Goal: Communication & Community: Ask a question

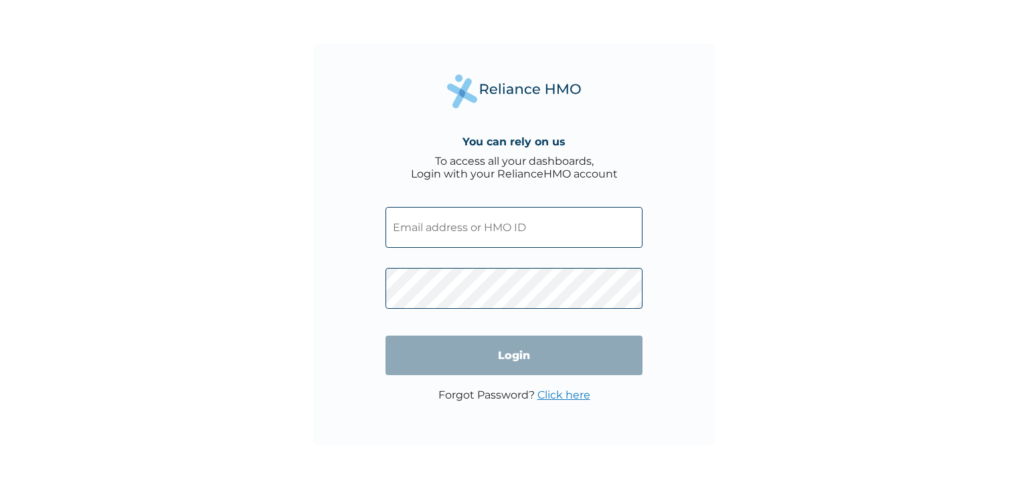
type input "SZX/10310/A"
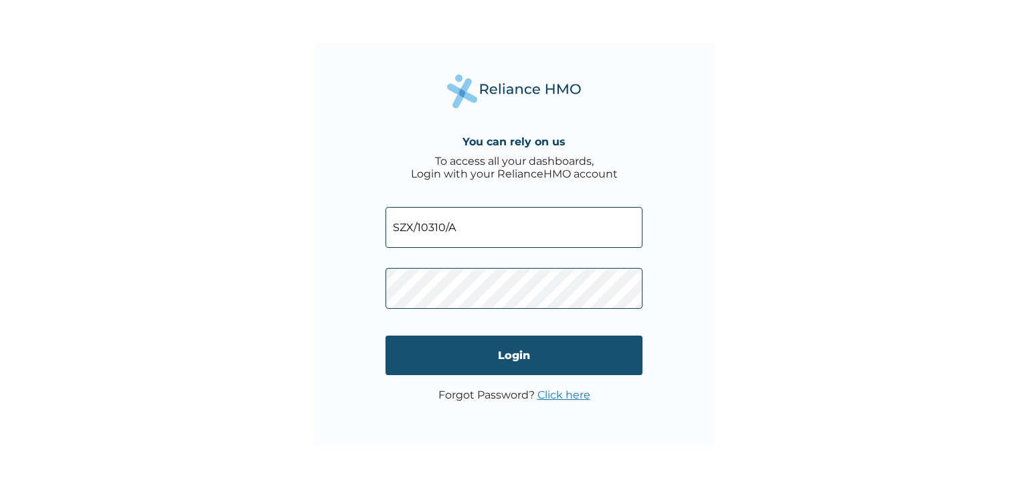
click at [591, 348] on input "Login" at bounding box center [514, 355] width 257 height 40
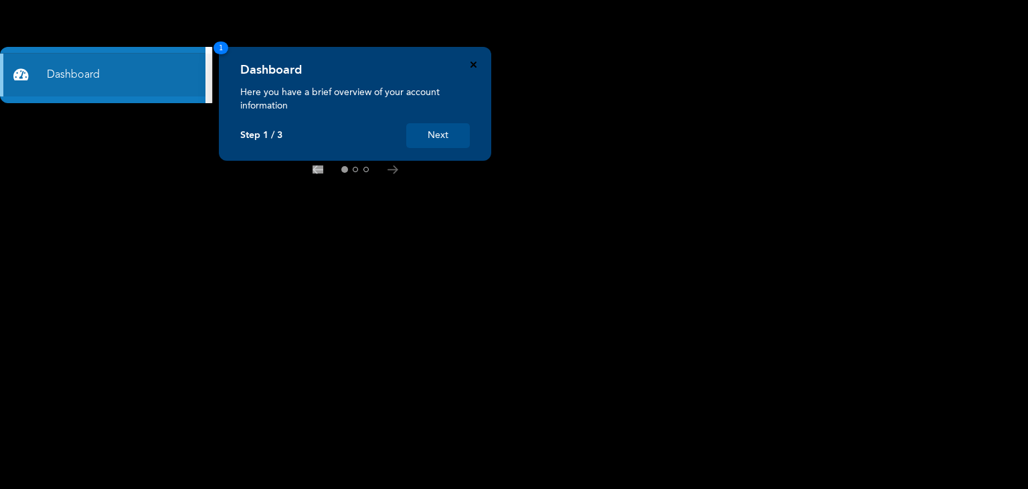
click at [471, 63] on icon "Close" at bounding box center [474, 65] width 6 height 6
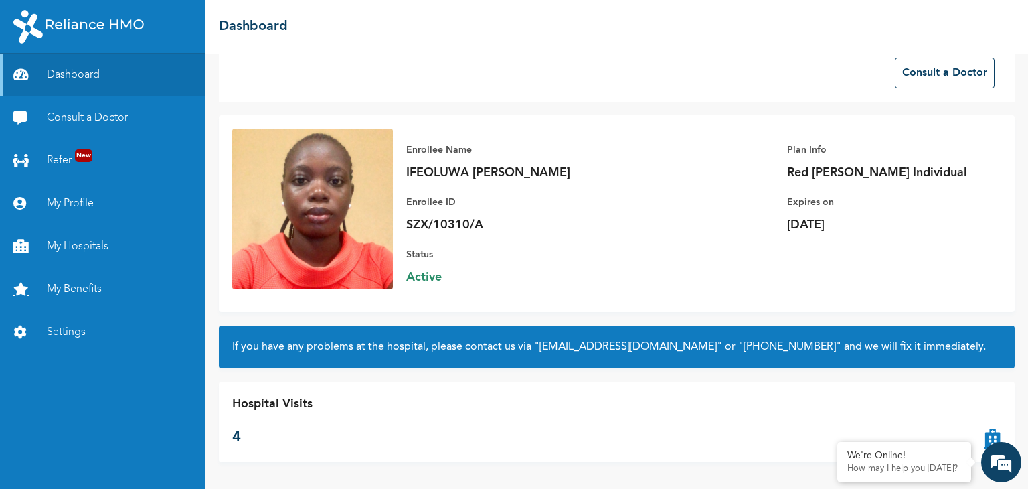
click at [91, 292] on link "My Benefits" at bounding box center [103, 289] width 206 height 43
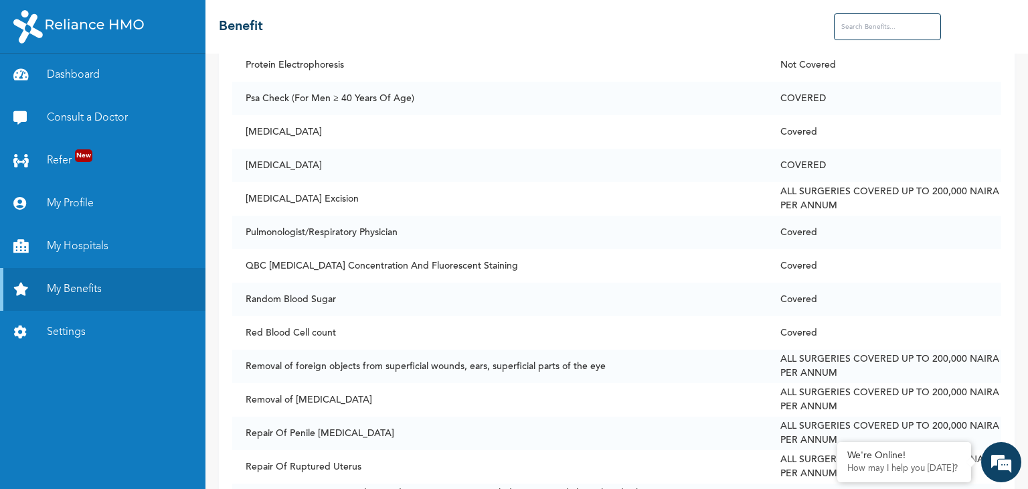
scroll to position [7565, 0]
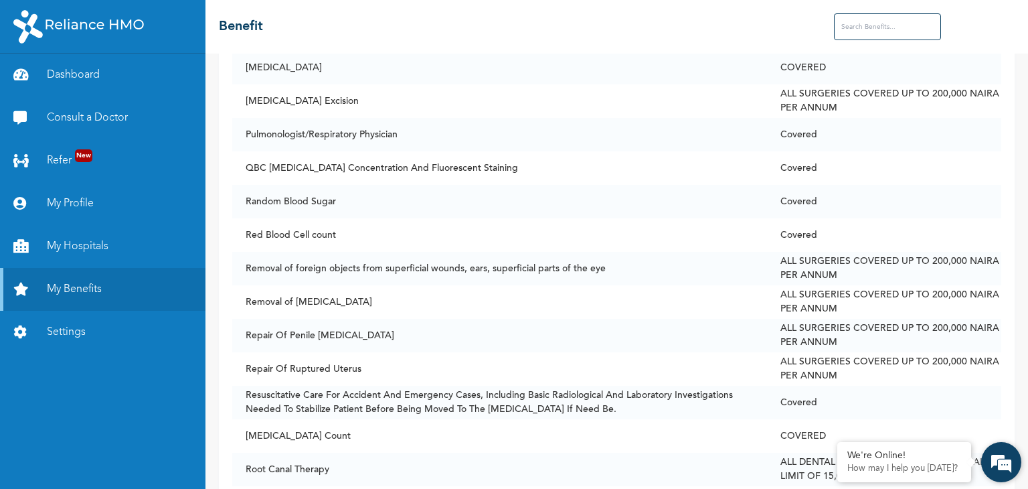
click at [1004, 459] on em at bounding box center [1002, 462] width 36 height 36
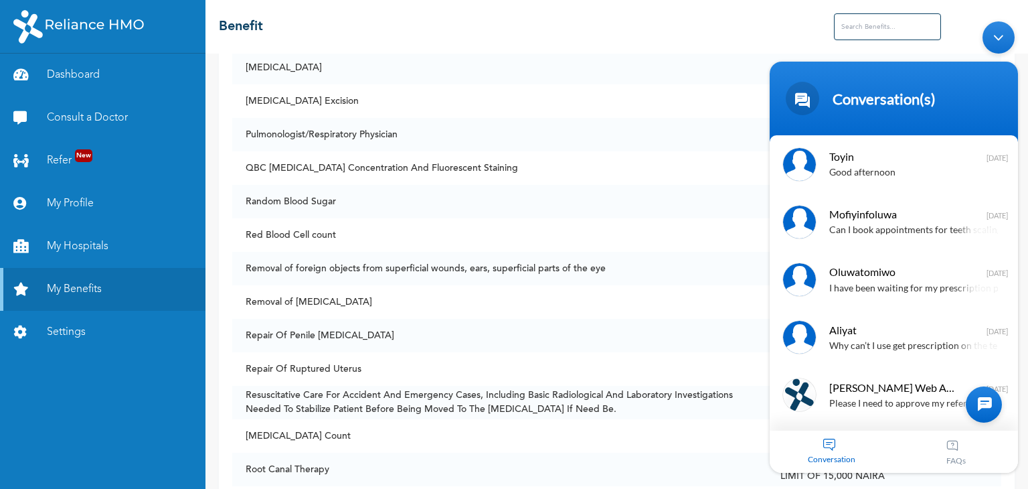
click at [945, 408] on div "Please I need to approve my referral and consult a doctor" at bounding box center [914, 403] width 169 height 15
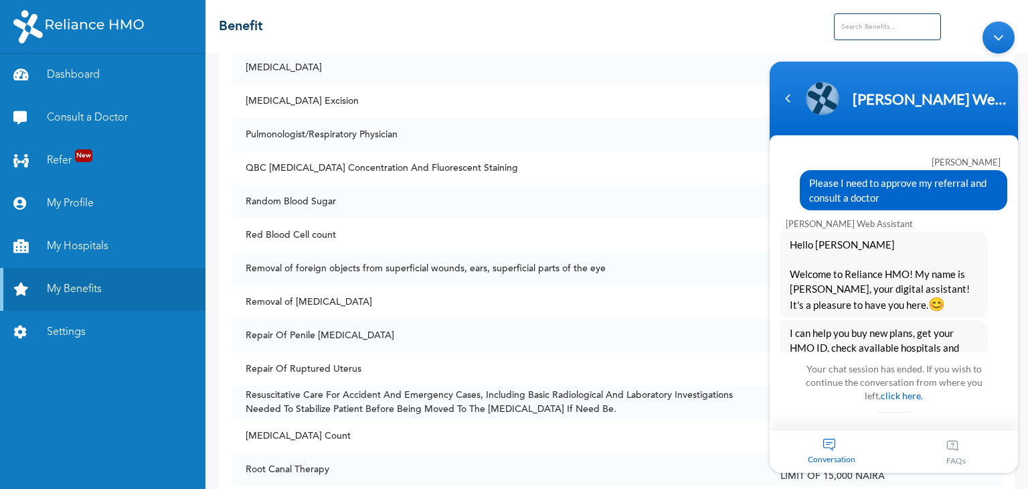
click at [870, 407] on div "Your chat session has ended. If you wish to continue the conversation from wher…" at bounding box center [894, 390] width 202 height 65
click at [826, 414] on div "Your chat session has ended. If you wish to continue the conversation from wher…" at bounding box center [894, 390] width 202 height 65
drag, startPoint x: 1023, startPoint y: 362, endPoint x: 1022, endPoint y: 378, distance: 15.4
click at [1022, 378] on body "[PERSON_NAME] Web Assistant [PERSON_NAME] Please I need to approve my referral …" at bounding box center [894, 246] width 262 height 465
drag, startPoint x: 1021, startPoint y: 366, endPoint x: 929, endPoint y: 423, distance: 108.3
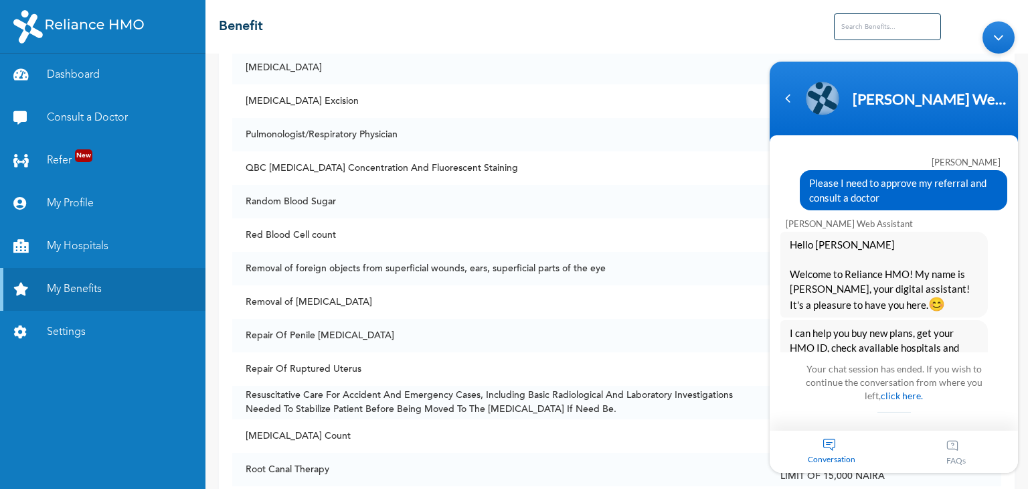
click at [1010, 387] on body "[PERSON_NAME] Web Assistant [PERSON_NAME] Please I need to approve my referral …" at bounding box center [894, 246] width 262 height 465
click at [834, 446] on div "Conversation" at bounding box center [832, 451] width 125 height 42
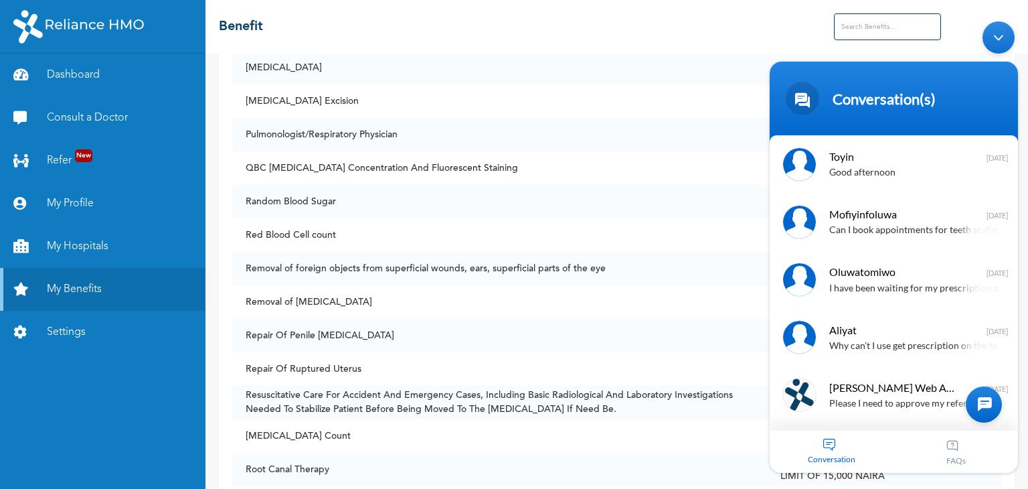
click at [834, 446] on div "Conversation" at bounding box center [832, 451] width 125 height 42
click at [984, 395] on div at bounding box center [984, 404] width 36 height 36
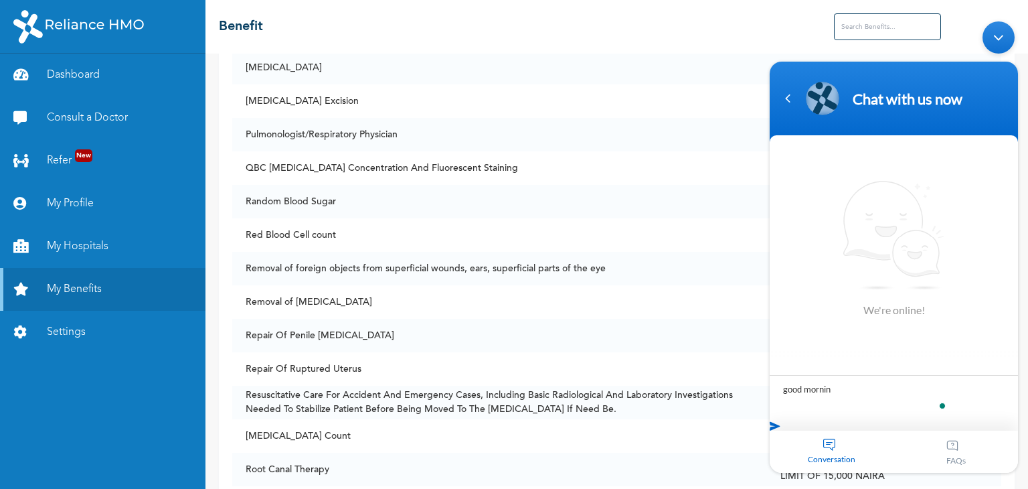
type textarea "good morning"
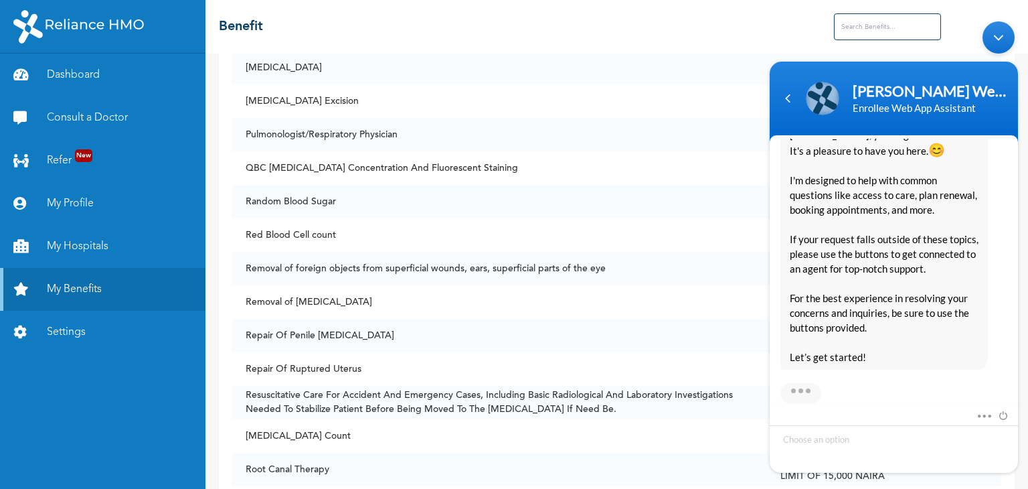
scroll to position [293, 0]
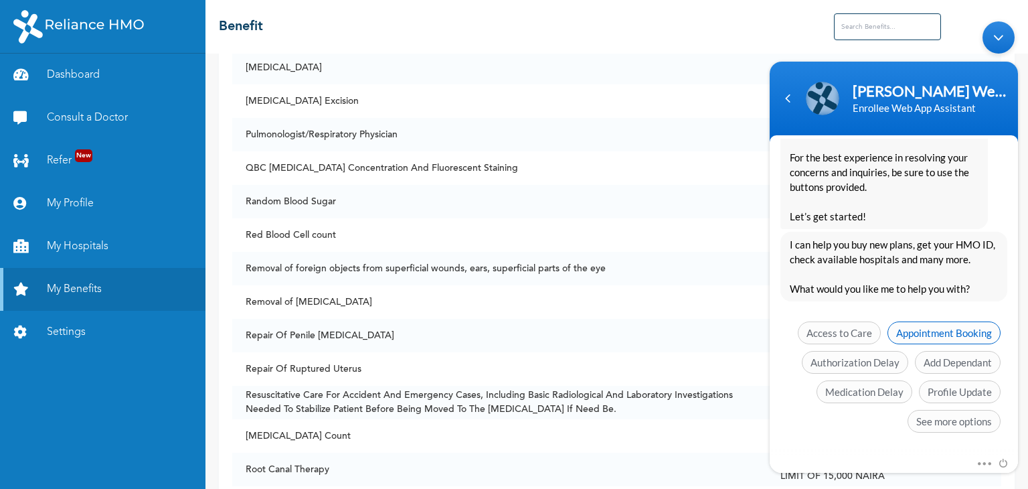
click at [972, 327] on span "Appointment Booking" at bounding box center [944, 332] width 113 height 23
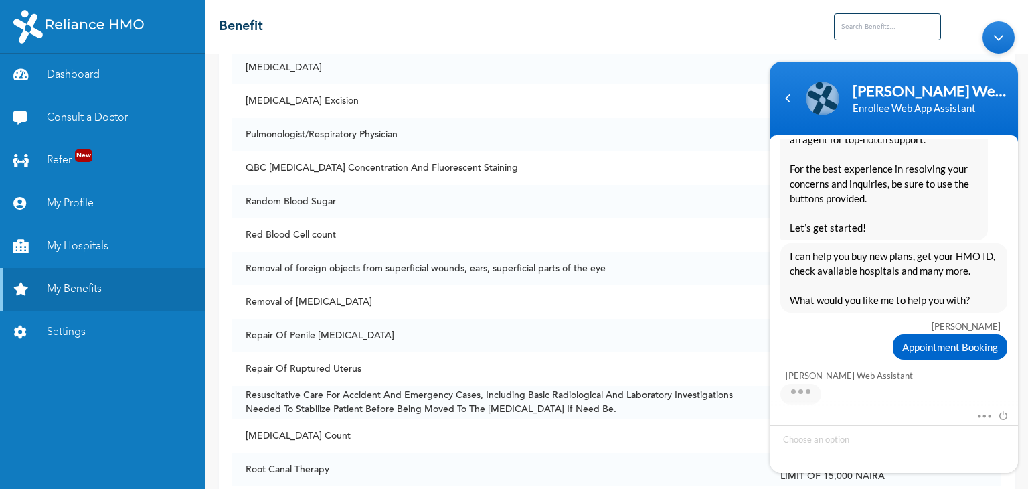
scroll to position [348, 0]
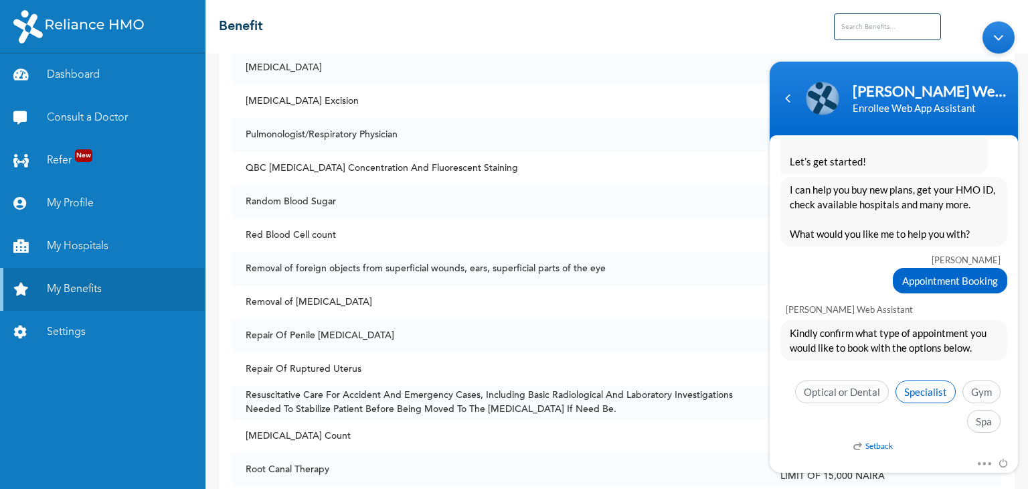
click at [930, 384] on span "Specialist" at bounding box center [926, 391] width 60 height 23
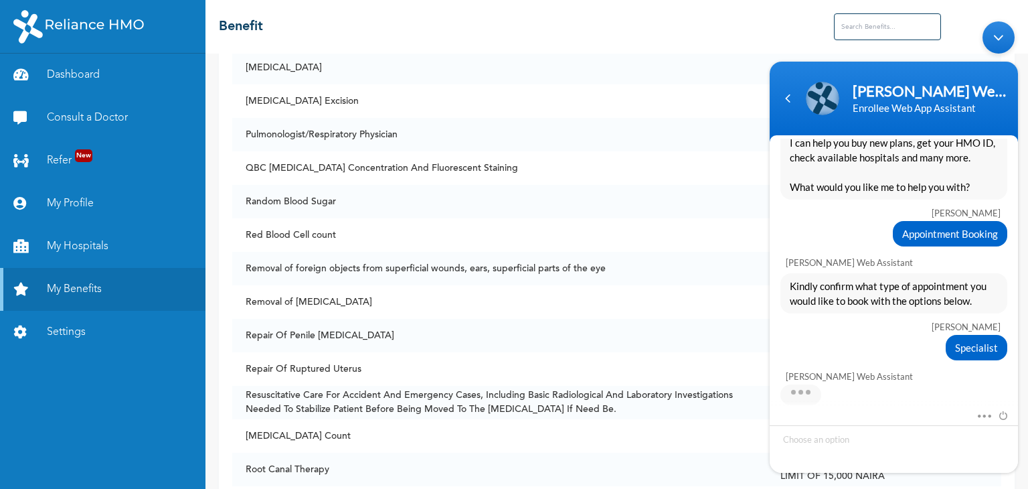
scroll to position [461, 0]
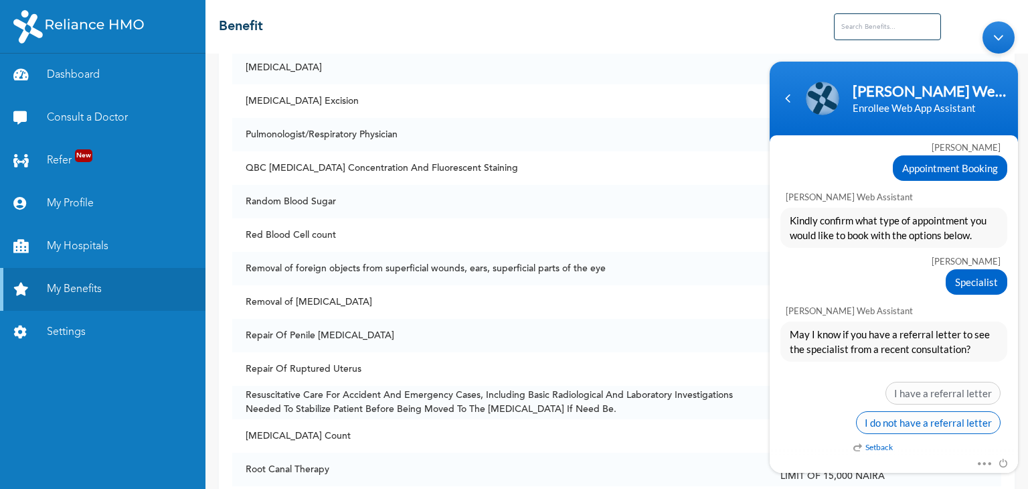
click at [903, 415] on span "I do not have a referral letter" at bounding box center [928, 421] width 145 height 23
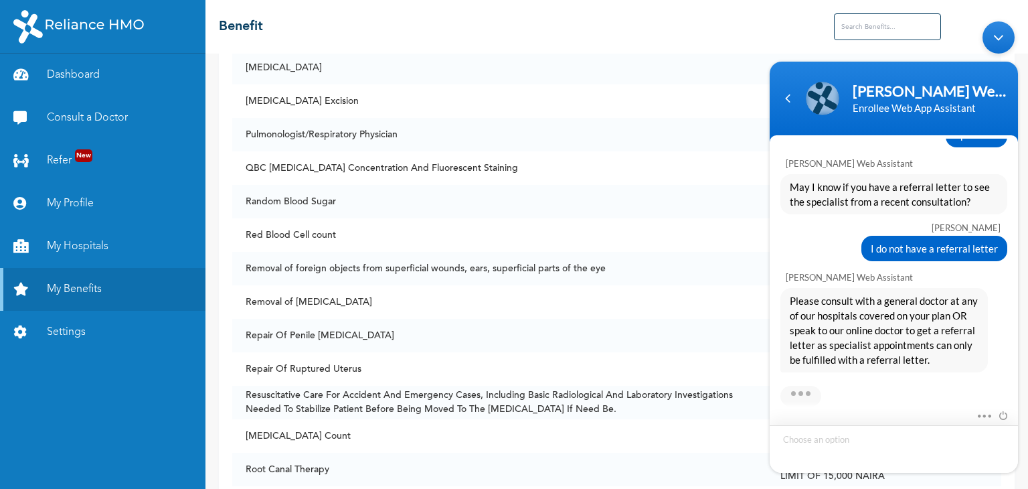
scroll to position [679, 0]
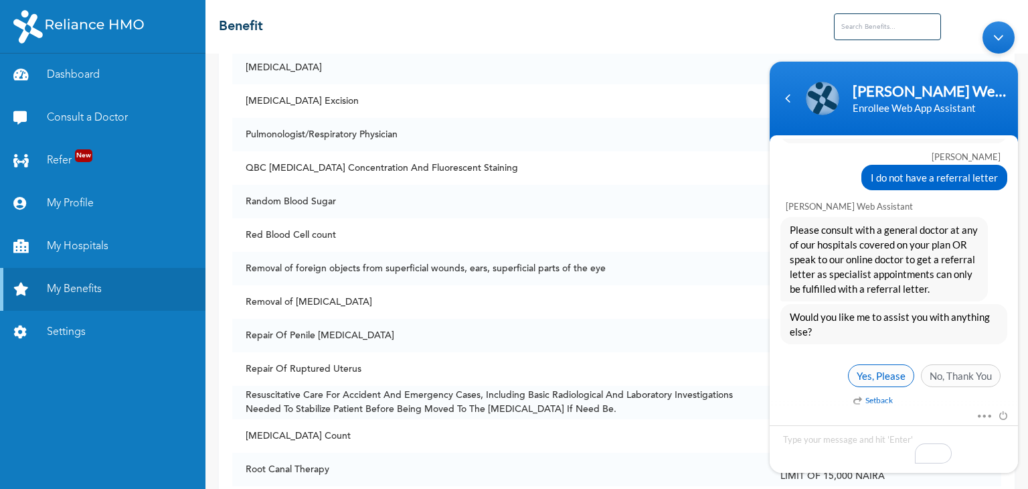
click at [891, 365] on span "Yes, Please" at bounding box center [881, 375] width 66 height 23
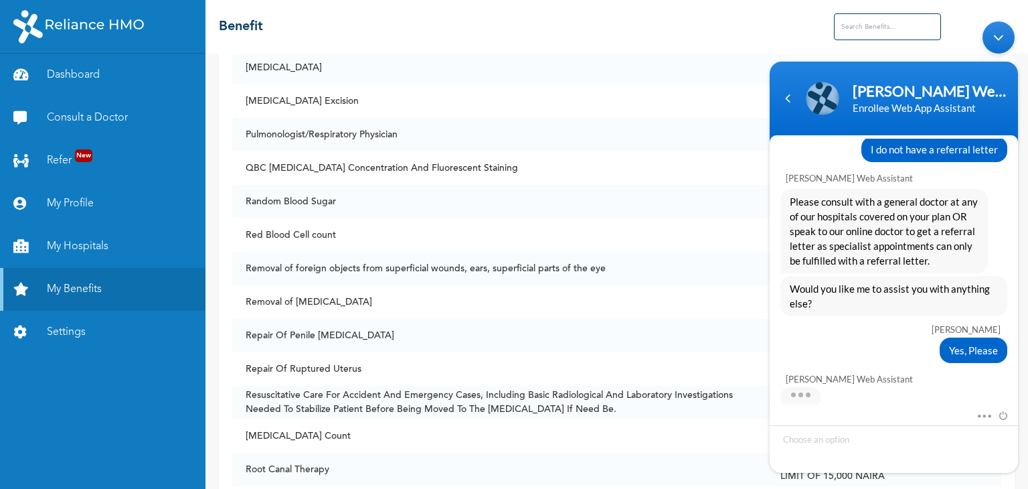
scroll to position [817, 0]
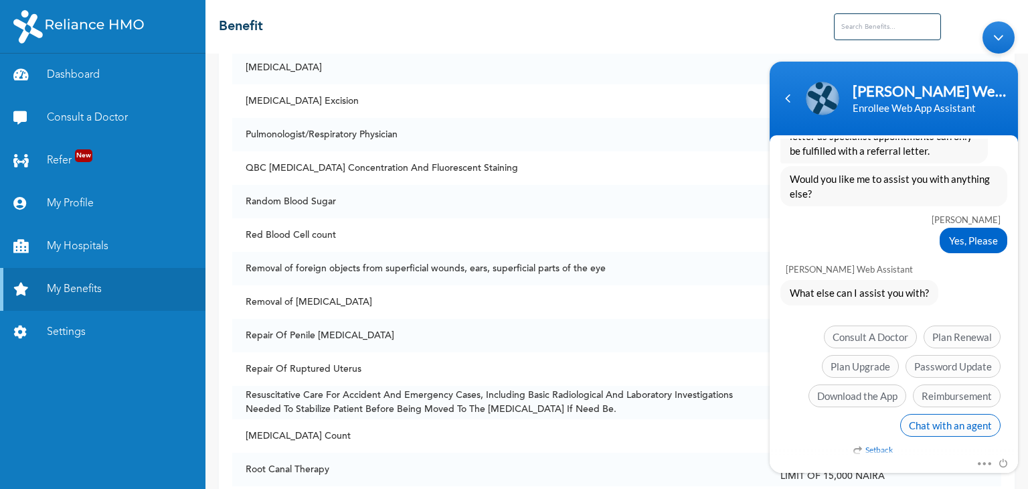
click at [929, 413] on span "Chat with an agent" at bounding box center [951, 424] width 100 height 23
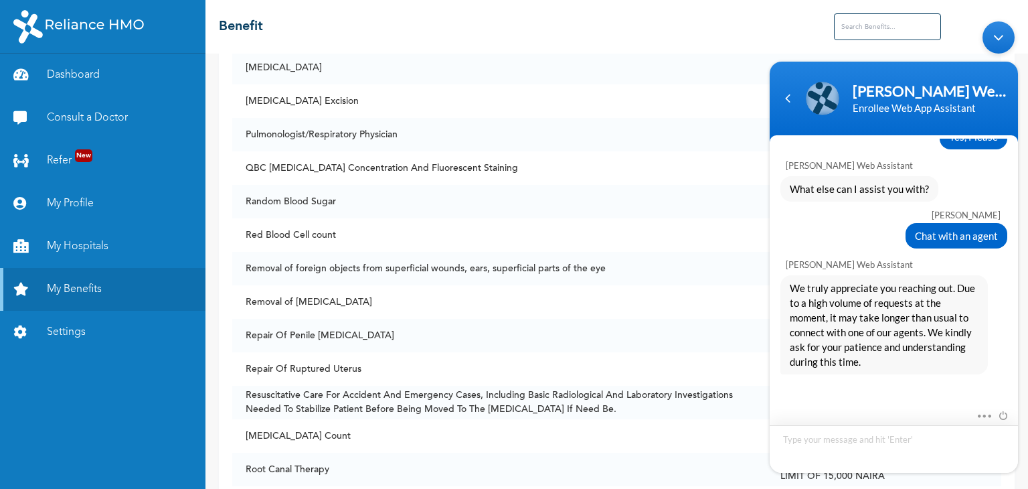
scroll to position [1020, 0]
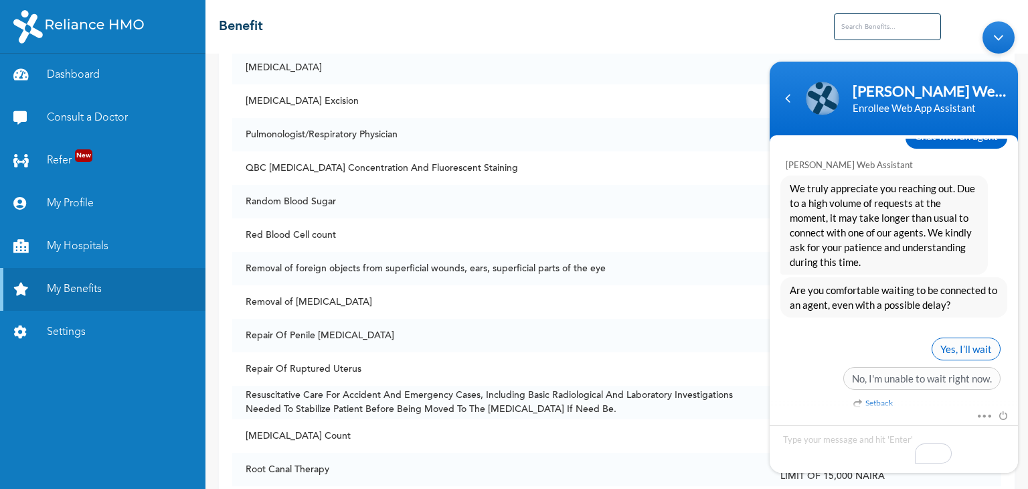
click at [968, 338] on span "Yes, I’ll wait" at bounding box center [966, 348] width 69 height 23
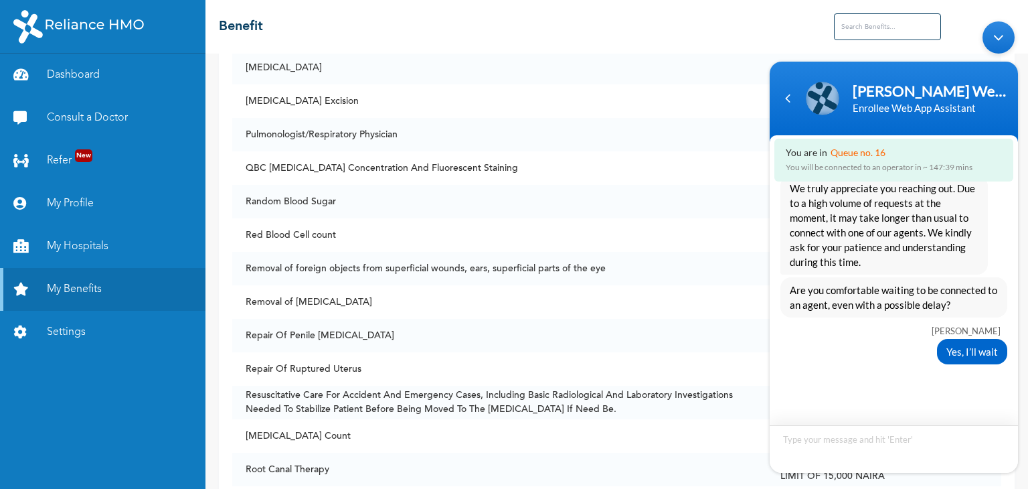
scroll to position [1119, 0]
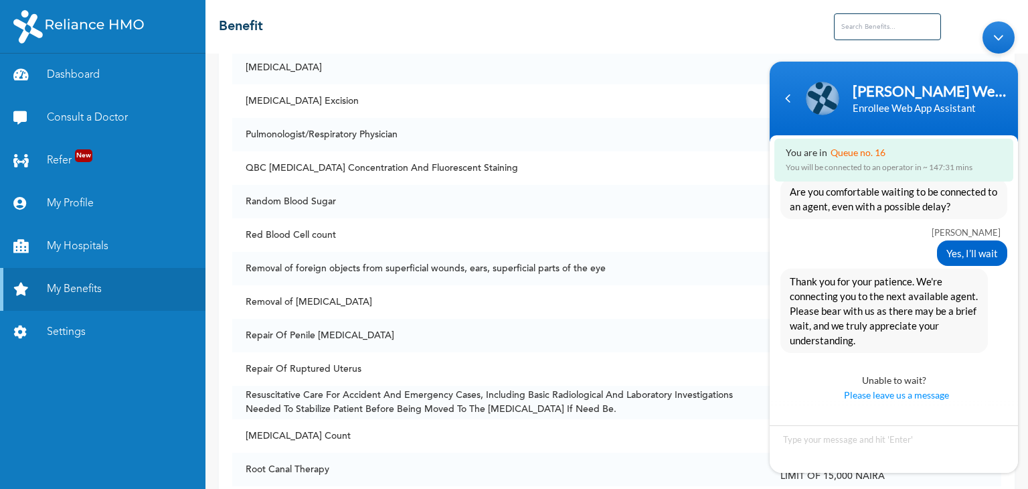
click at [892, 199] on span "Are you comfortable waiting to be connected to an agent, even with a possible d…" at bounding box center [894, 197] width 208 height 29
click at [832, 444] on textarea "To enrich screen reader interactions, please activate Accessibility in Grammarl…" at bounding box center [894, 448] width 248 height 48
click at [890, 268] on div "Thank you for your patience. We're connecting you to the next available agent. …" at bounding box center [885, 310] width 208 height 84
